Goal: Check status

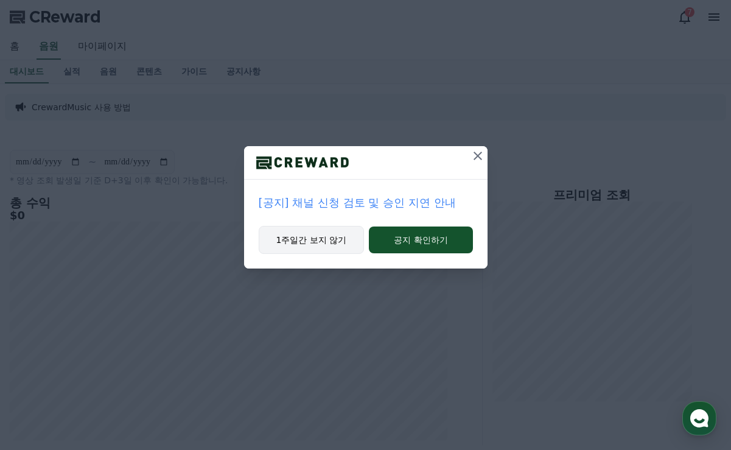
click at [343, 232] on button "1주일간 보지 않기" at bounding box center [312, 240] width 106 height 28
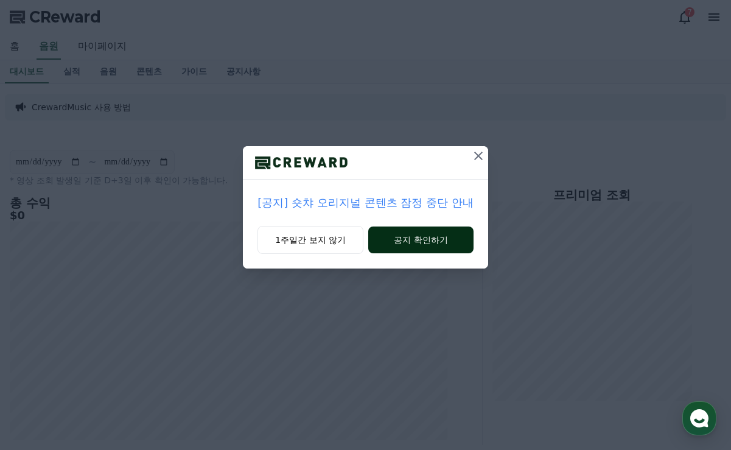
click at [417, 233] on button "공지 확인하기" at bounding box center [420, 239] width 105 height 27
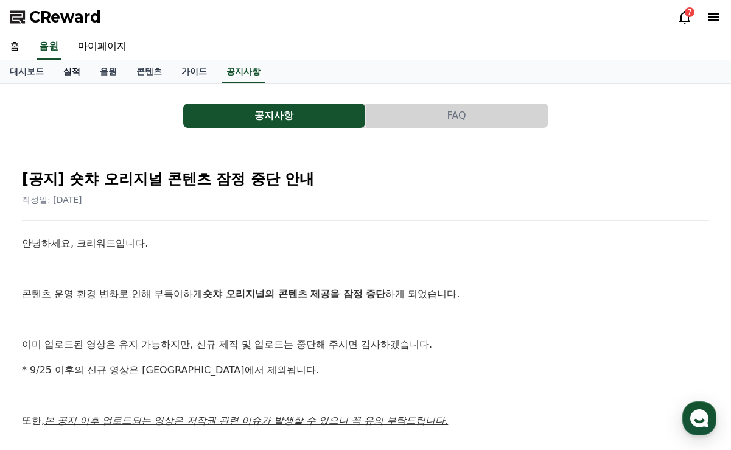
drag, startPoint x: 60, startPoint y: 60, endPoint x: 68, endPoint y: 68, distance: 10.3
click at [62, 60] on link "실적" at bounding box center [72, 71] width 37 height 23
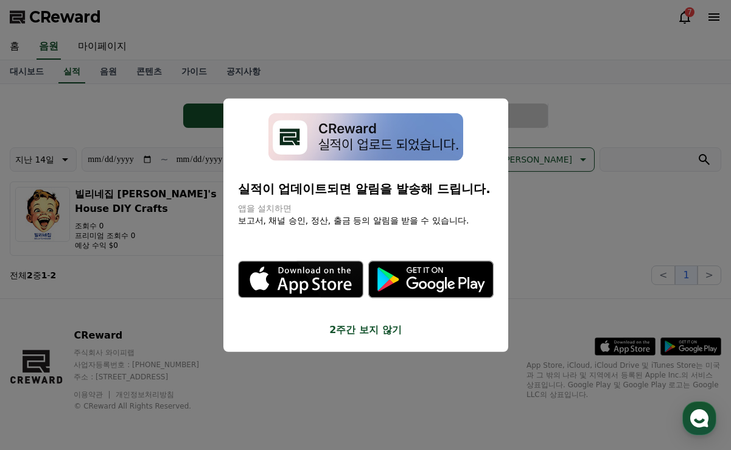
click at [98, 79] on button "close modal" at bounding box center [365, 225] width 731 height 450
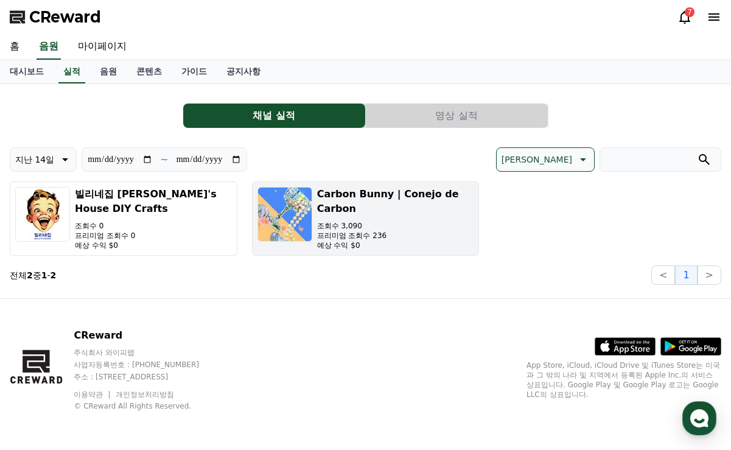
click at [335, 232] on p "프리미엄 조회수 236" at bounding box center [395, 236] width 157 height 10
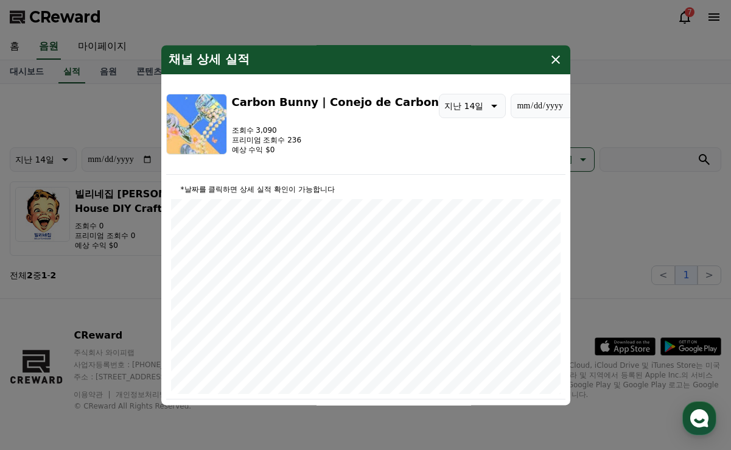
type input "**********"
click at [560, 60] on icon "modal" at bounding box center [555, 59] width 15 height 15
